Goal: Information Seeking & Learning: Learn about a topic

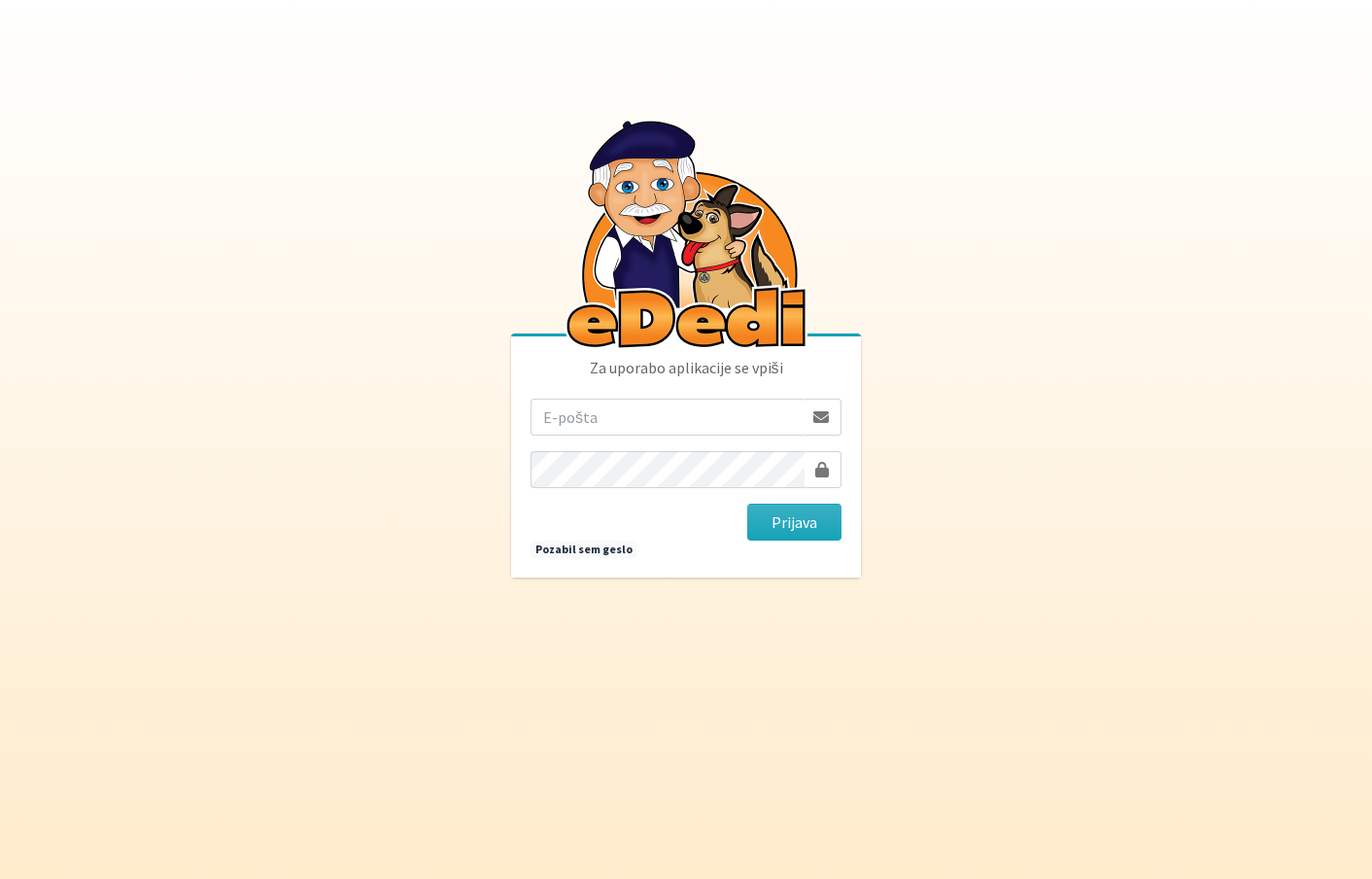
type input "[EMAIL_ADDRESS][DOMAIN_NAME]"
click at [815, 541] on div "Za uporabo aplikacije se vpiši [EMAIL_ADDRESS][DOMAIN_NAME] [GEOGRAPHIC_DATA] P…" at bounding box center [686, 457] width 350 height 241
click at [826, 523] on button "Prijava" at bounding box center [794, 522] width 95 height 37
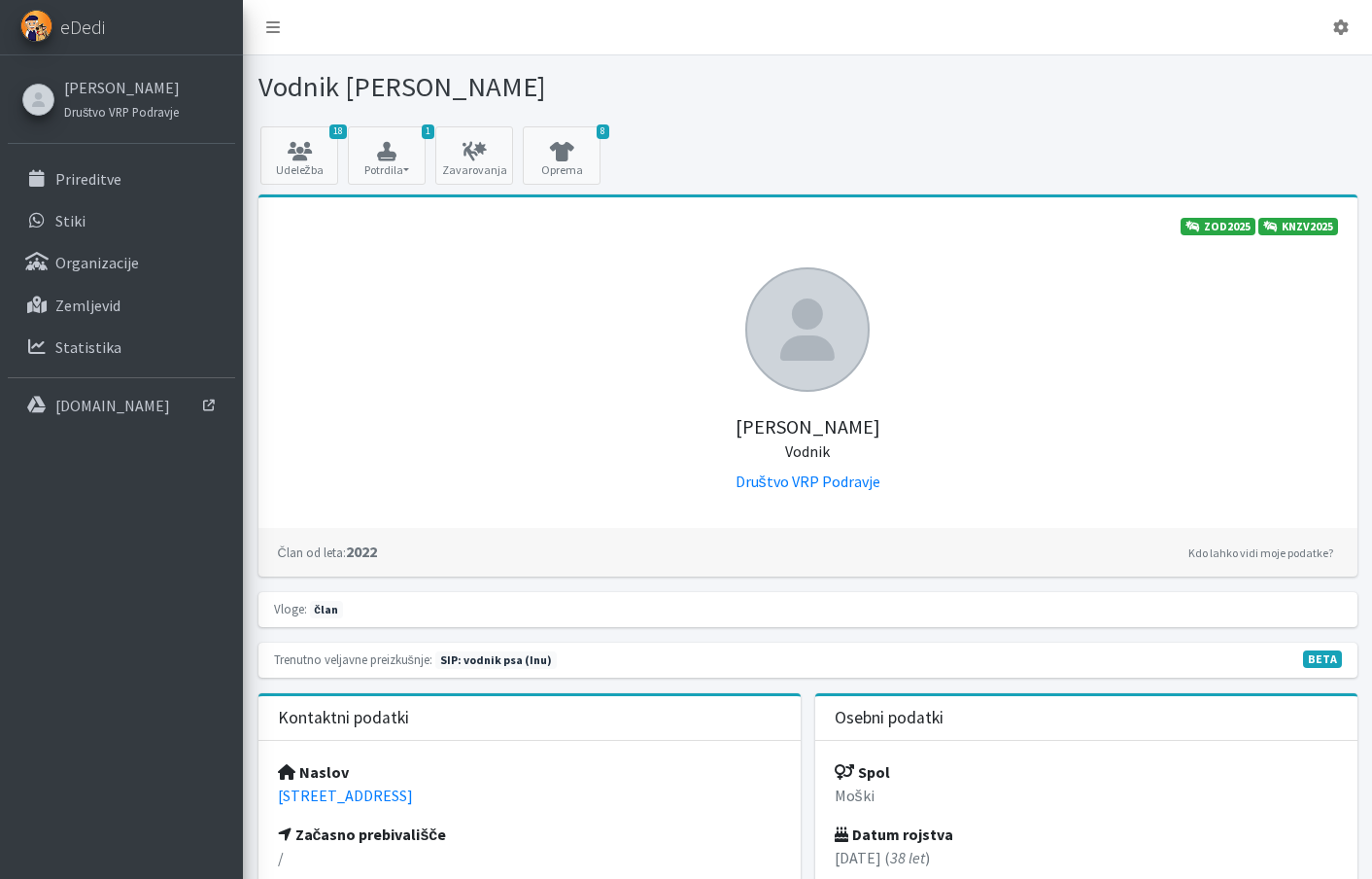
click at [133, 157] on div "Žiga Dobnikar Društvo VRP Podravje Prireditve Stiki Organizacije Zemljevid Stat…" at bounding box center [121, 242] width 243 height 372
click at [108, 179] on p "Prireditve" at bounding box center [89, 179] width 66 height 20
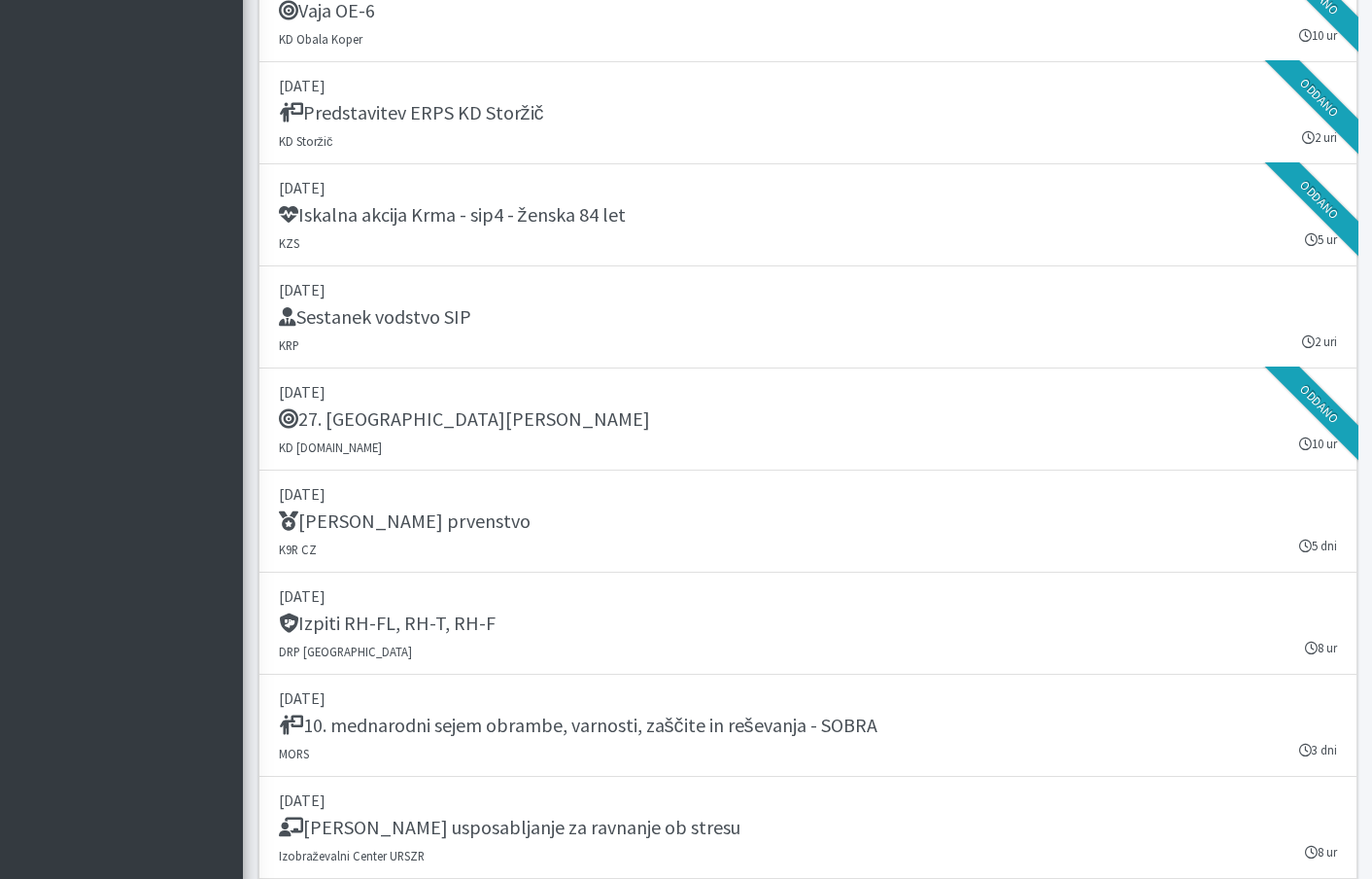
scroll to position [2394, 0]
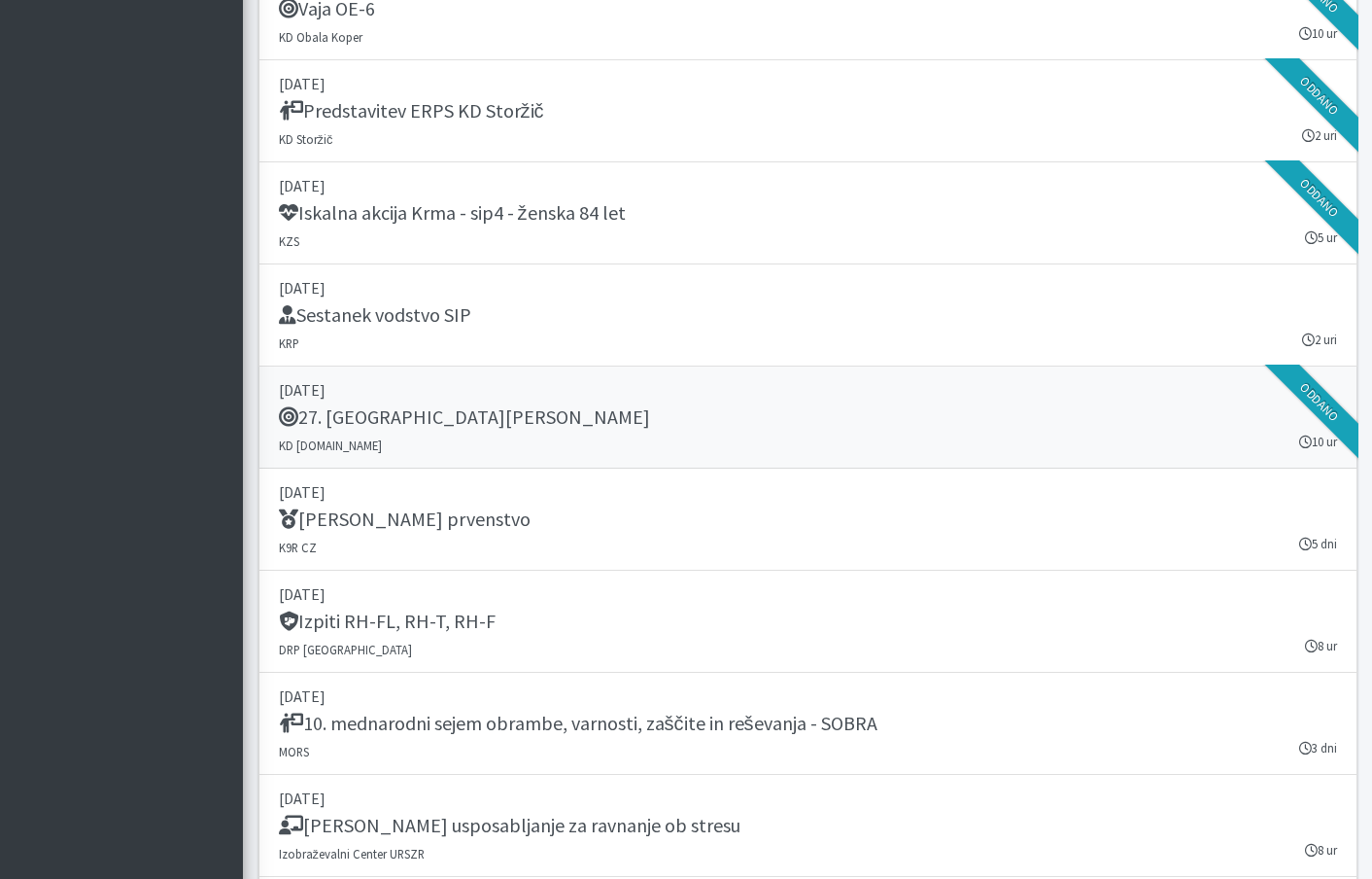
click at [694, 387] on p "13. september 2025" at bounding box center [808, 389] width 1059 height 23
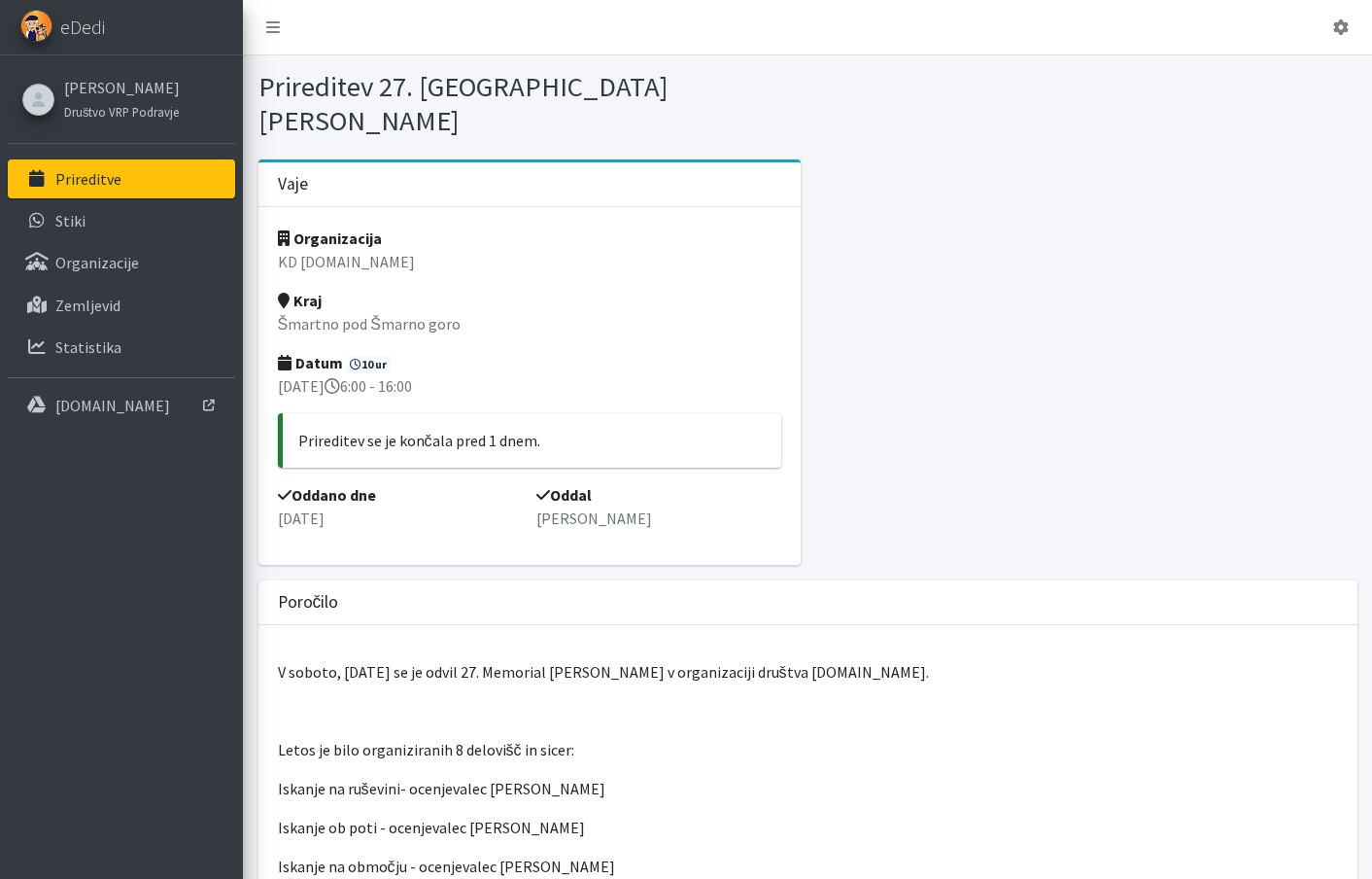
click at [130, 188] on link "Prireditve" at bounding box center [121, 178] width 228 height 39
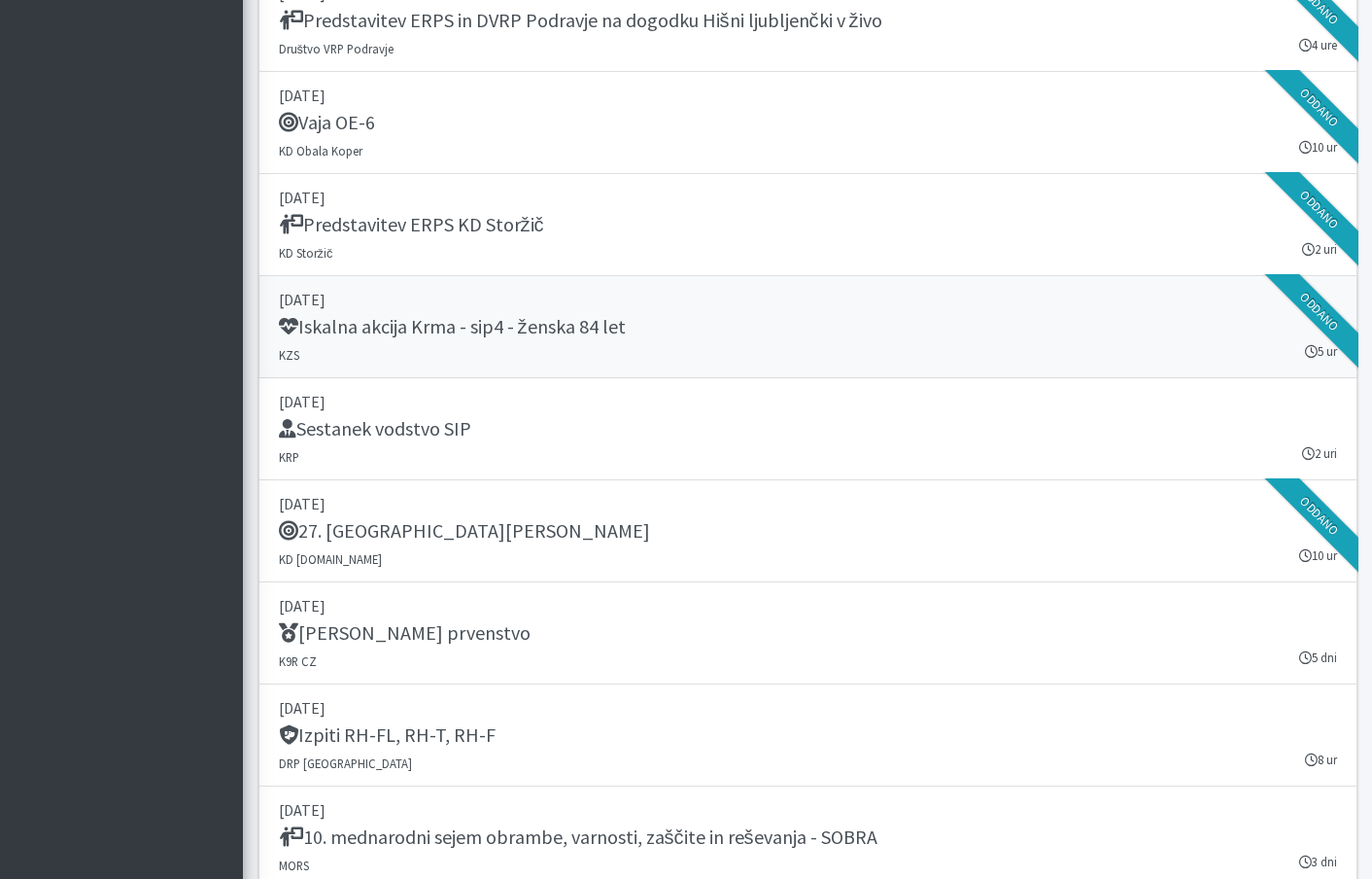
scroll to position [2269, 0]
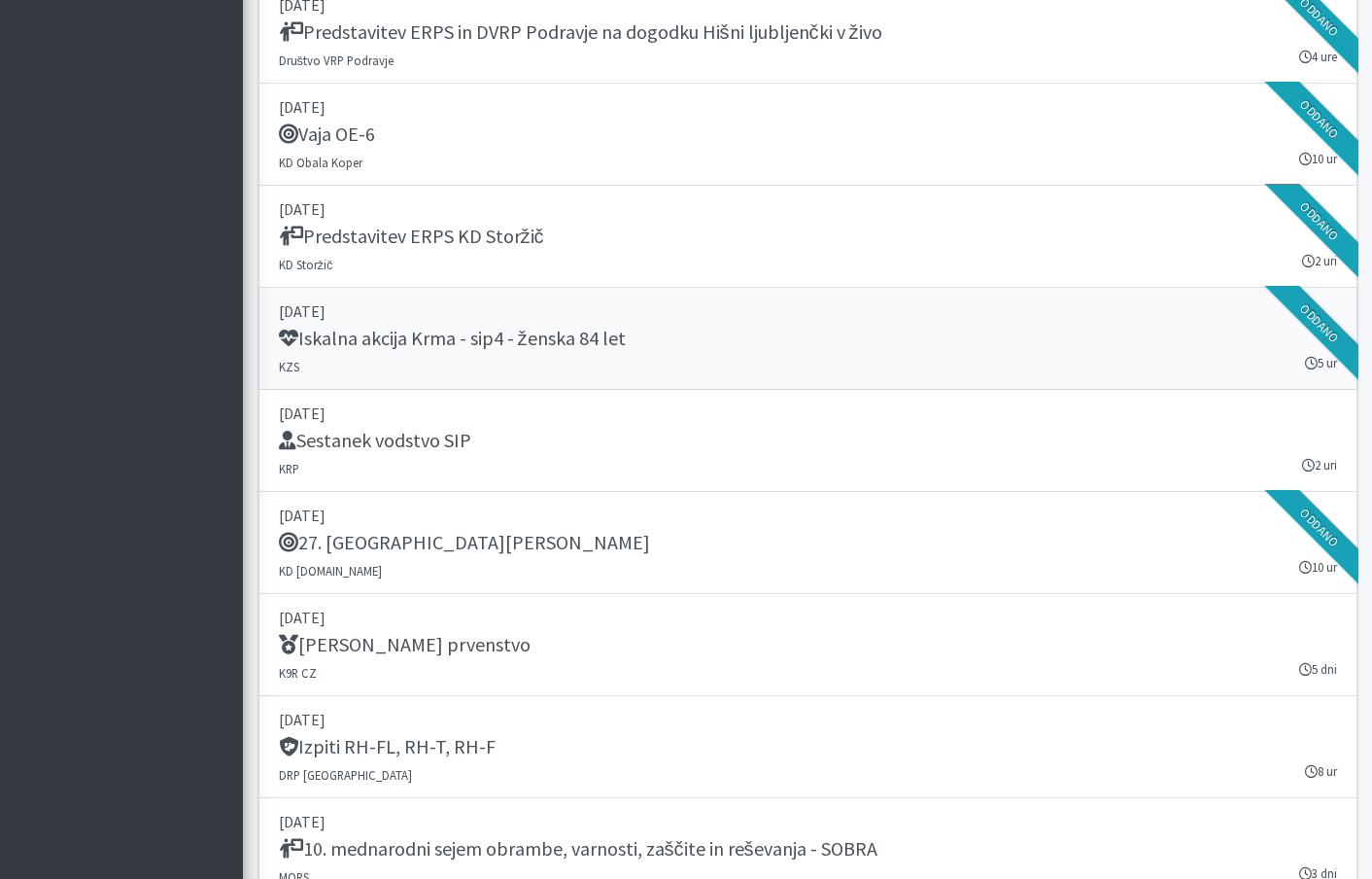
click at [685, 329] on div "Iskalna akcija Krma - sip4 - ženska 84 let" at bounding box center [808, 339] width 1059 height 27
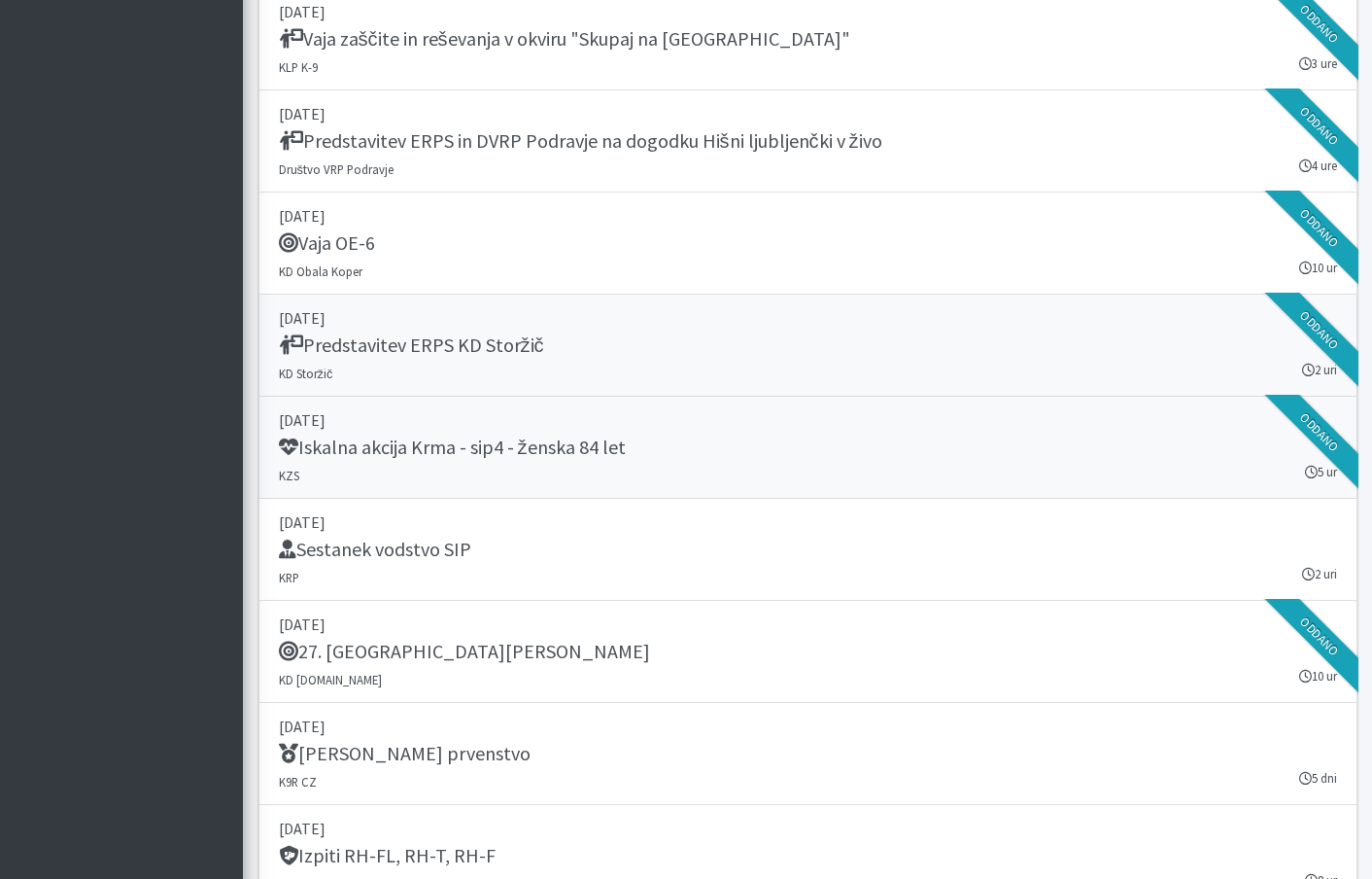
scroll to position [2154, 0]
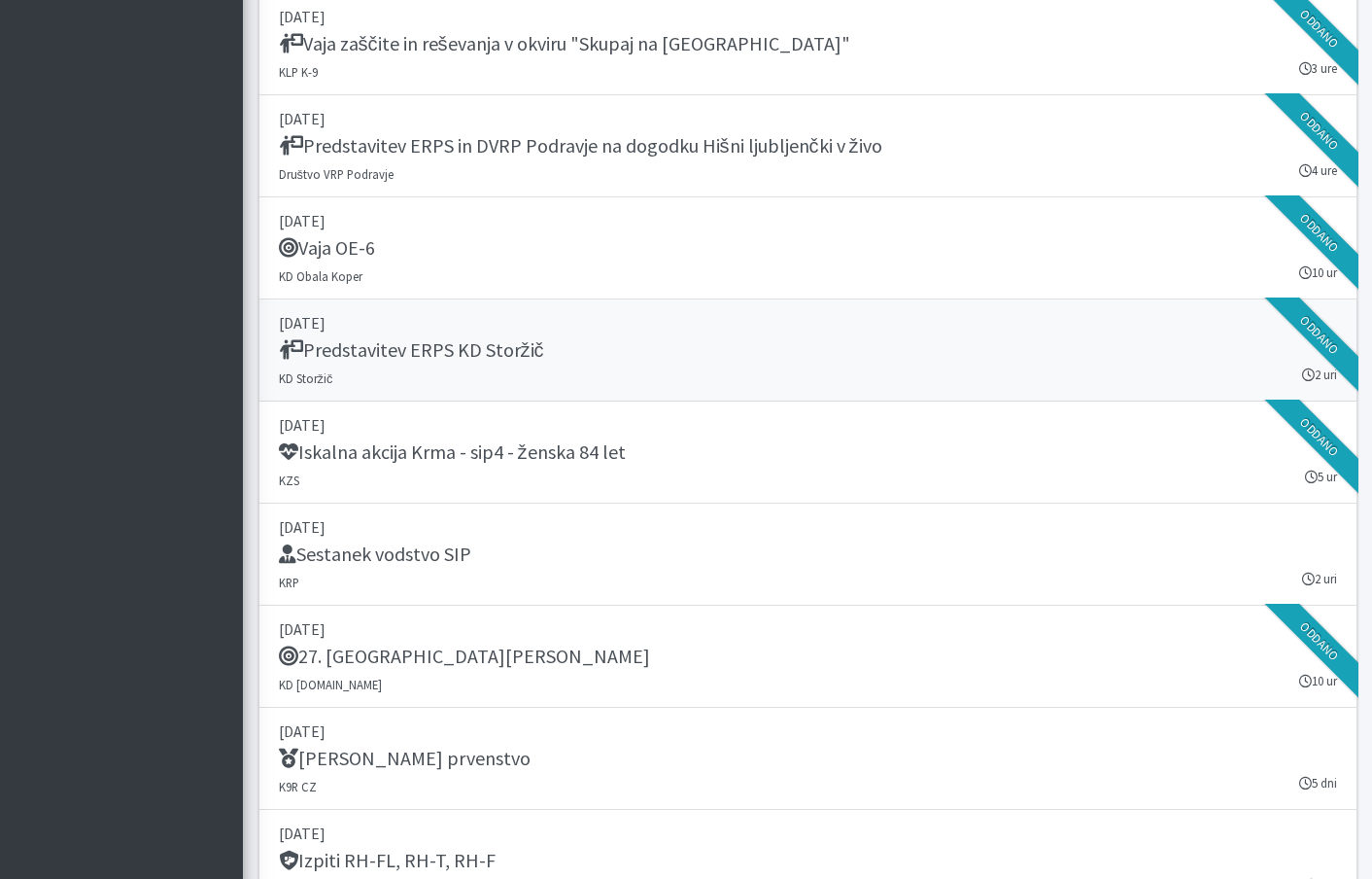
click at [680, 323] on p "07. september 2025" at bounding box center [808, 323] width 1059 height 23
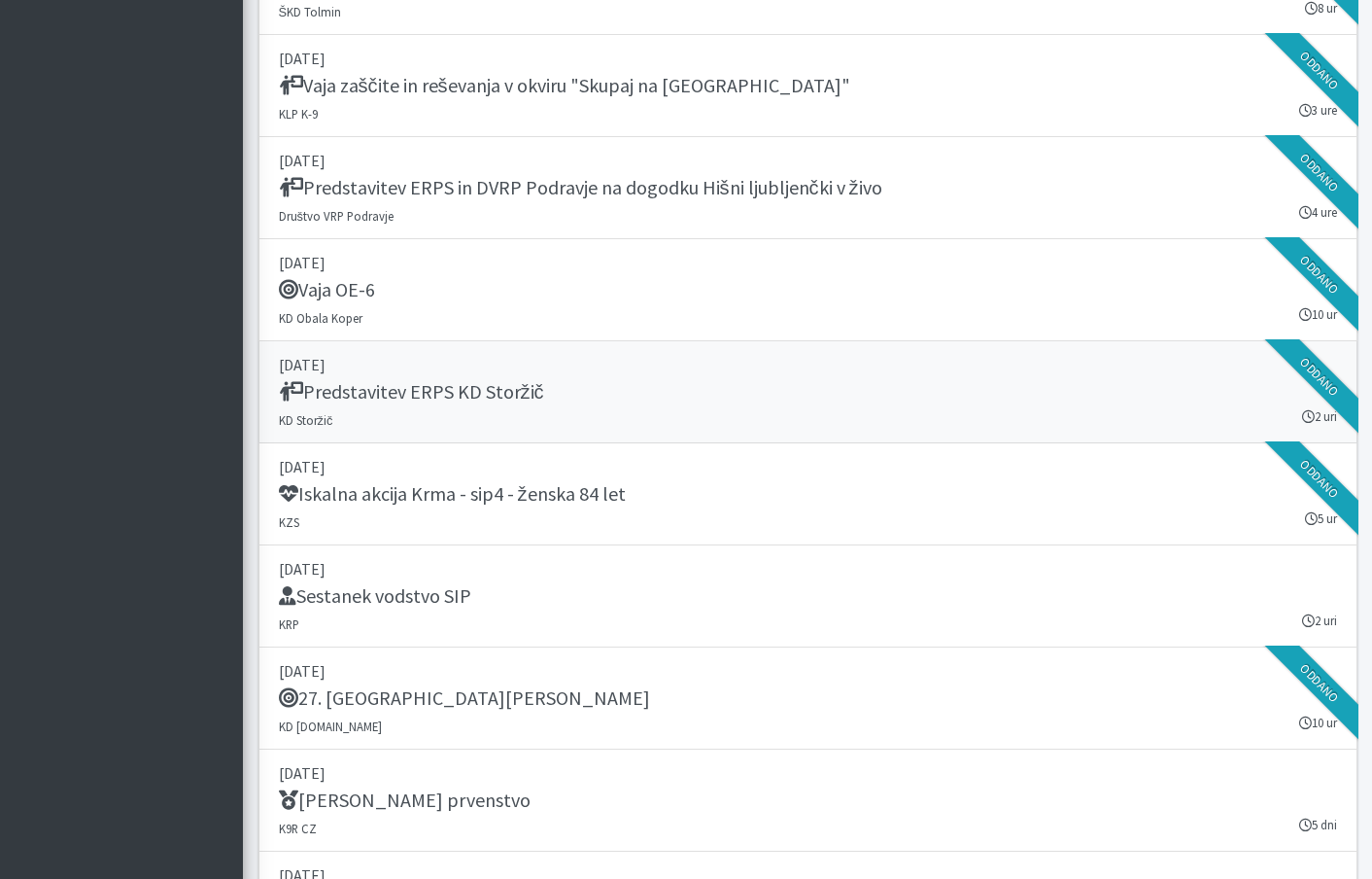
scroll to position [2111, 0]
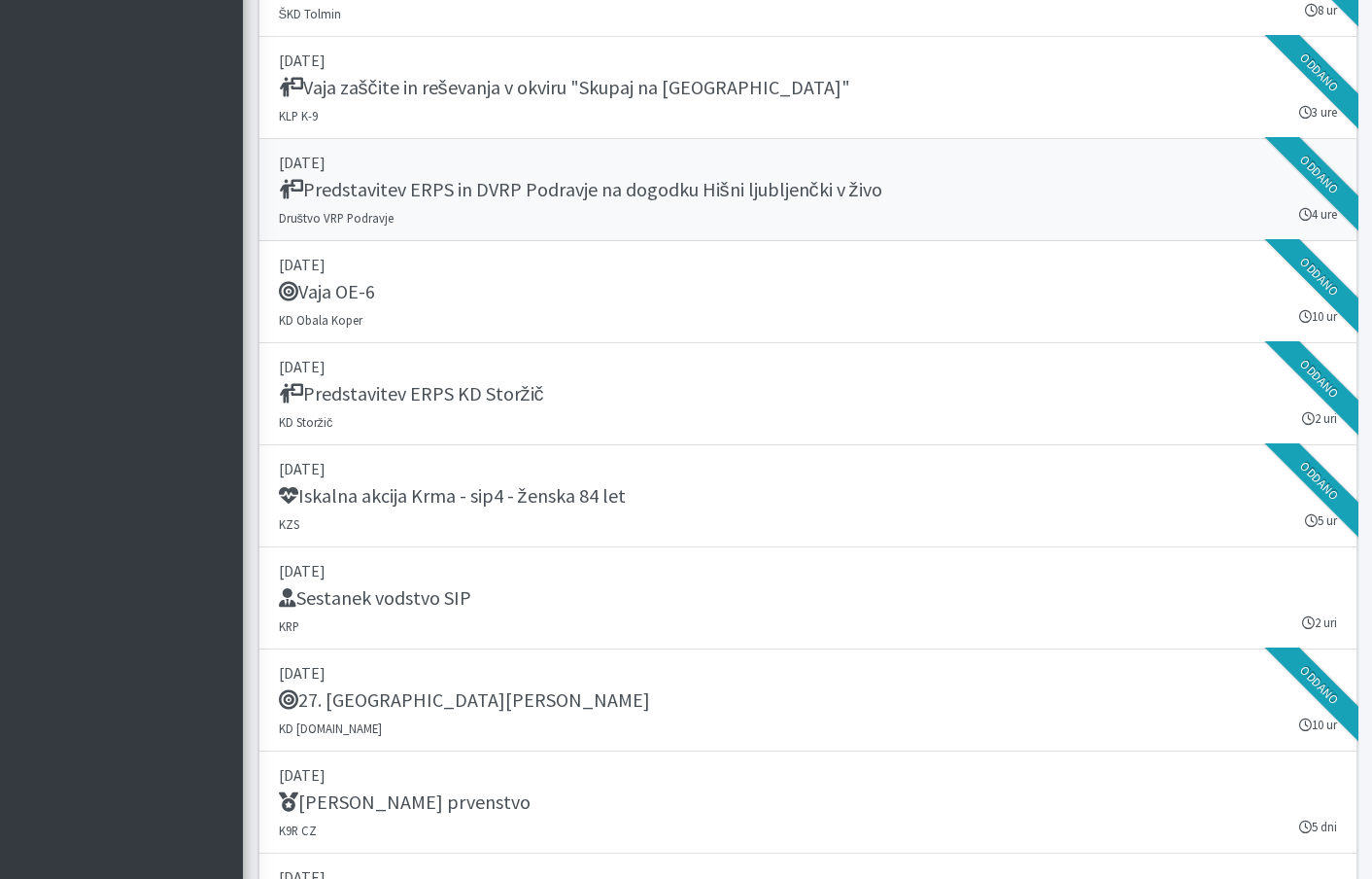
click at [679, 179] on h5 "Predstavitev ERPS in DVRP Podravje na dogodku Hišni ljubljenčki v živo" at bounding box center [580, 189] width 604 height 23
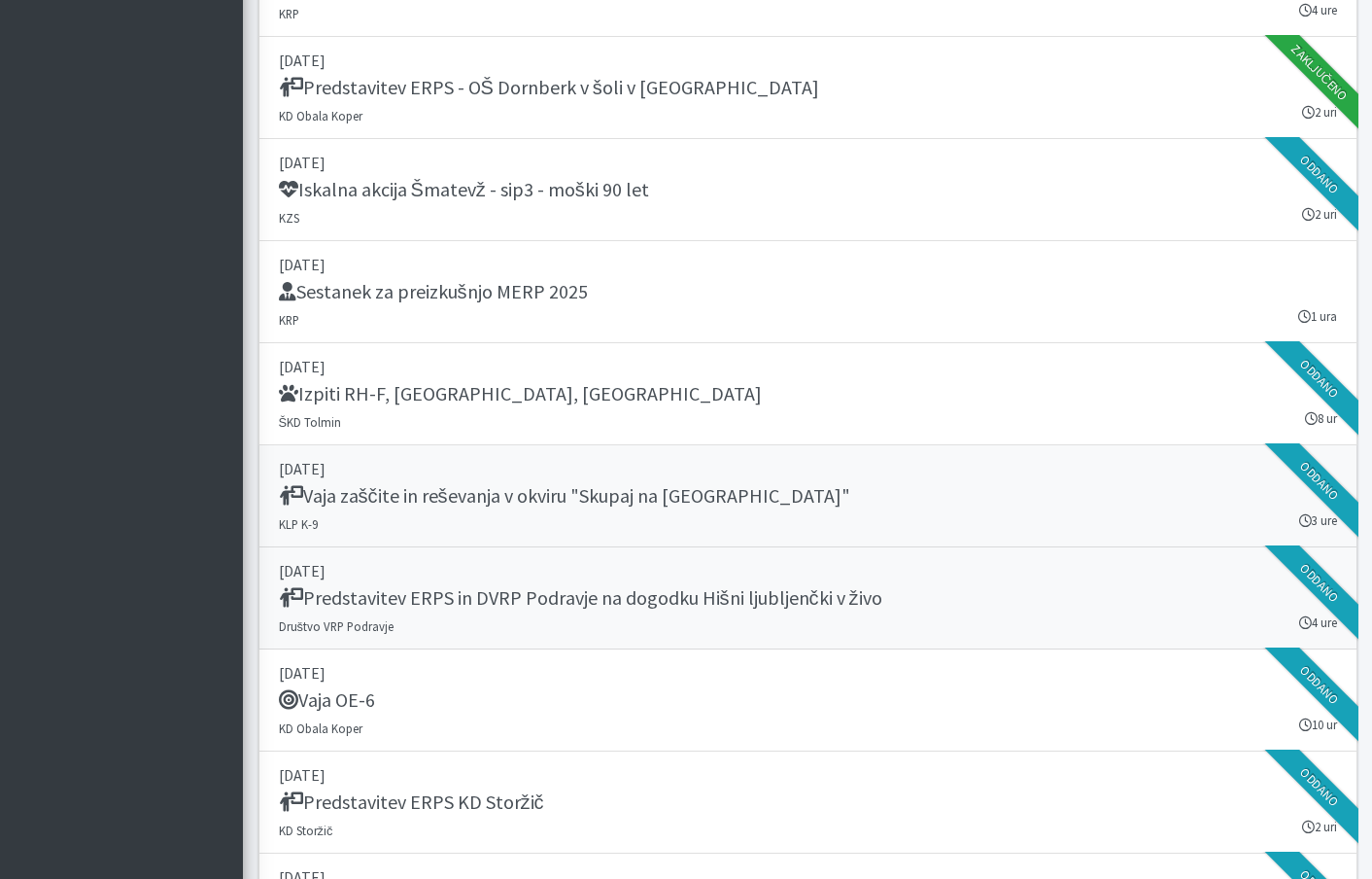
scroll to position [1696, 0]
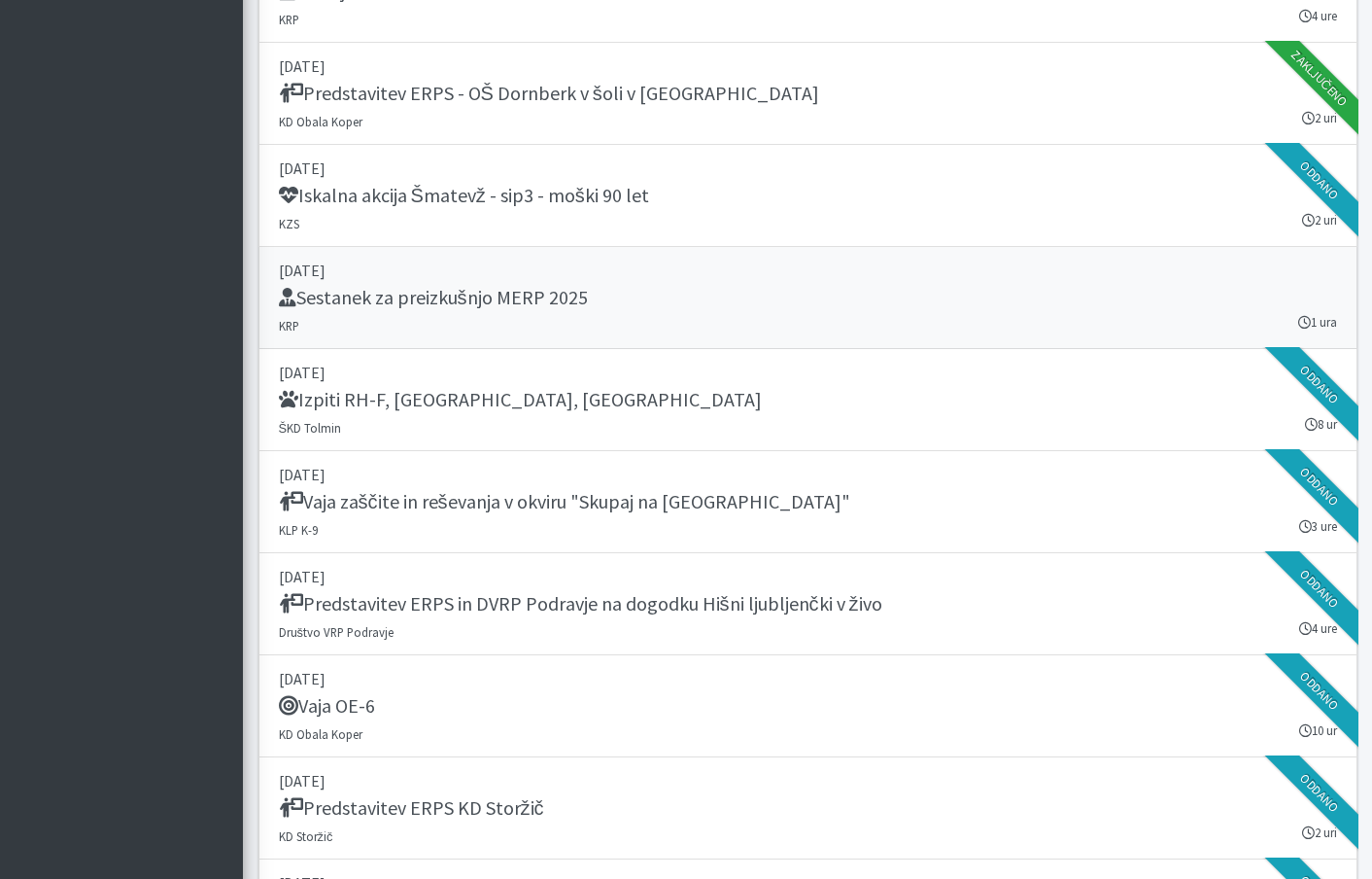
click at [748, 313] on link "04. september 2025 Sestanek za preizkušnjo MERP 2025 KRP 1 ura" at bounding box center [808, 298] width 1099 height 103
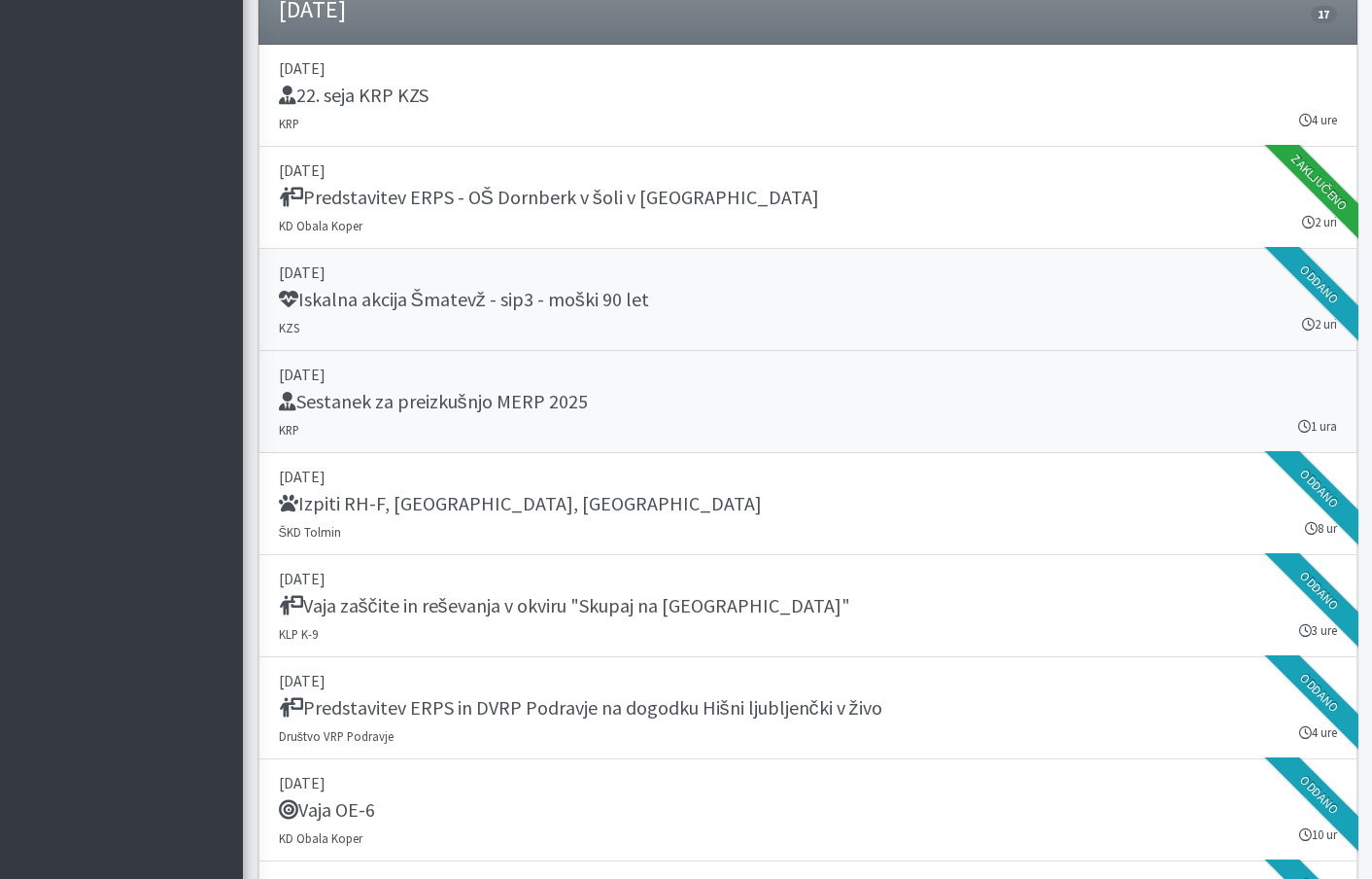
scroll to position [1578, 0]
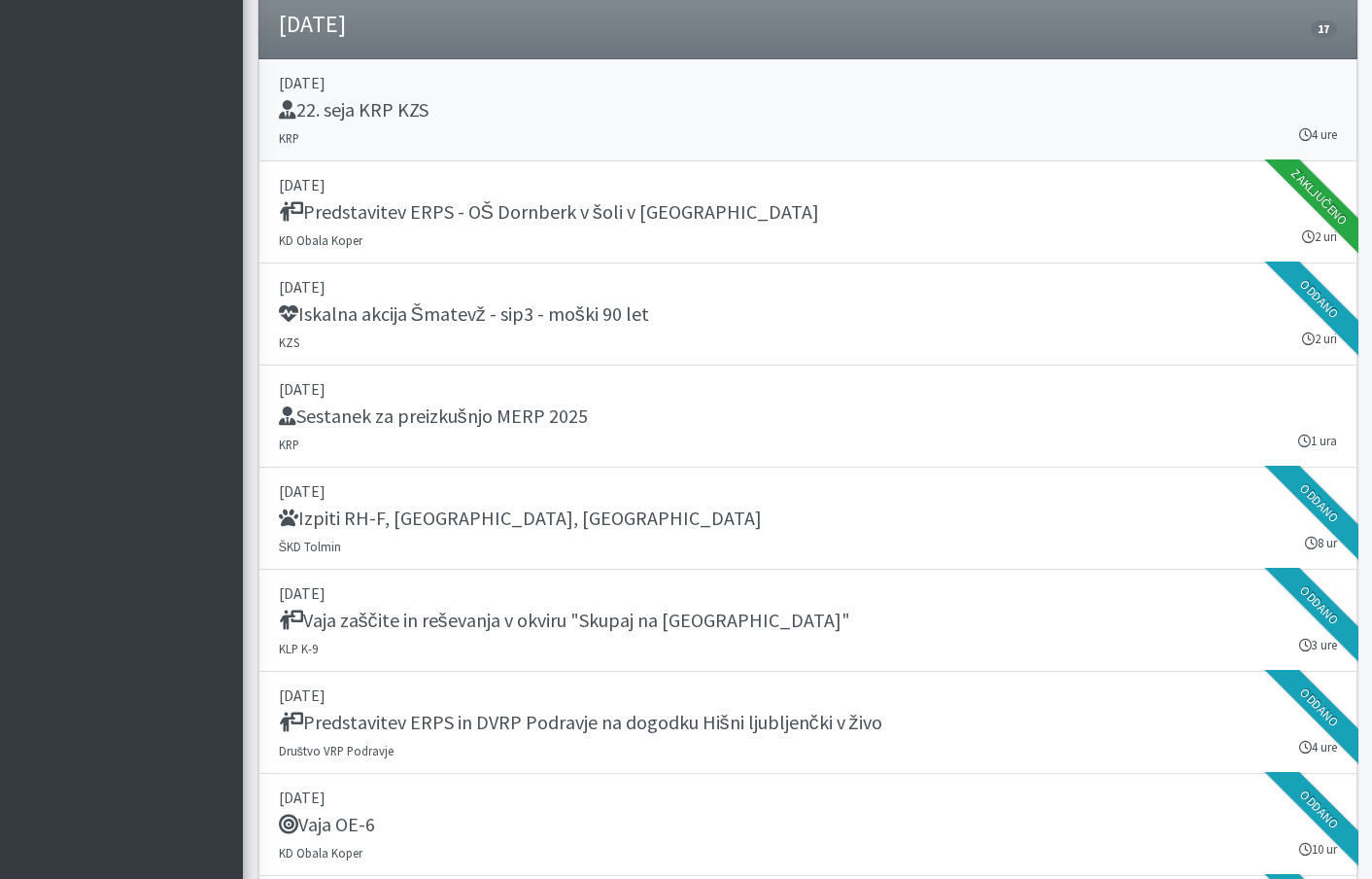
click at [585, 90] on p "[DATE]" at bounding box center [808, 82] width 1059 height 23
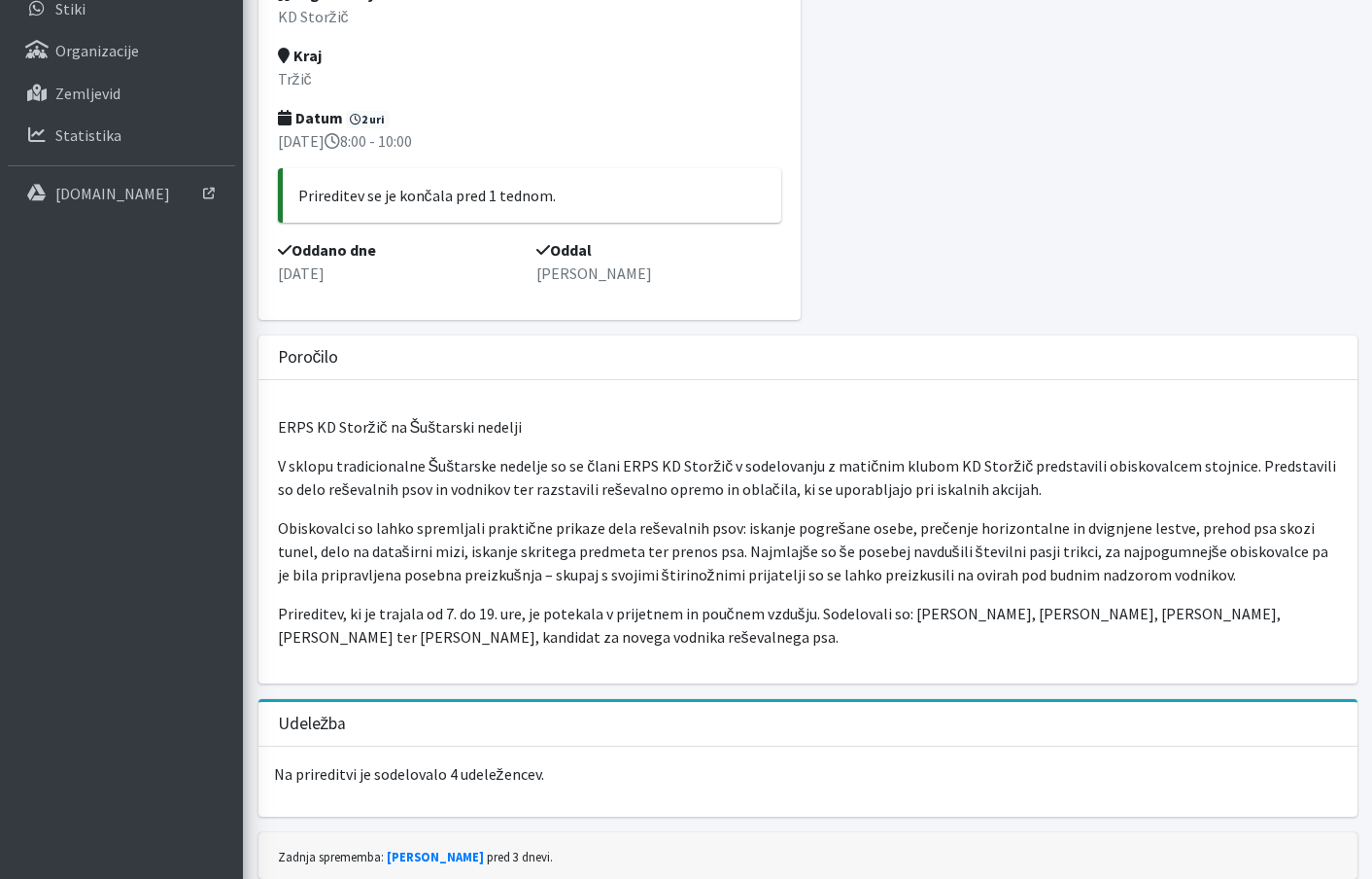
scroll to position [283, 0]
